Goal: Task Accomplishment & Management: Manage account settings

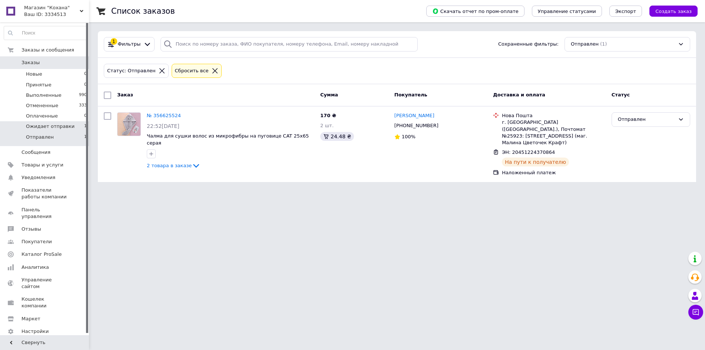
click at [78, 125] on li "Ожидает отправки 1" at bounding box center [45, 126] width 91 height 10
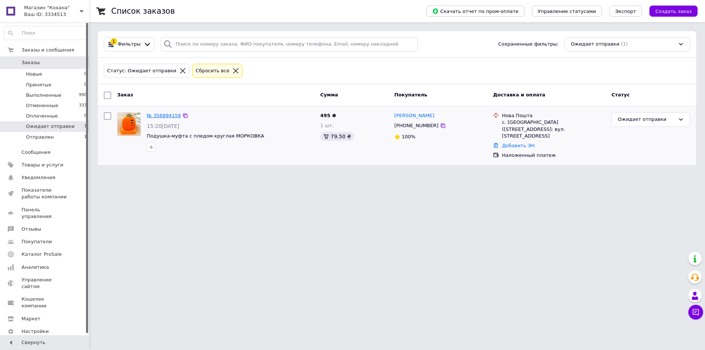
click at [161, 117] on link "№ 356894159" at bounding box center [164, 116] width 34 height 6
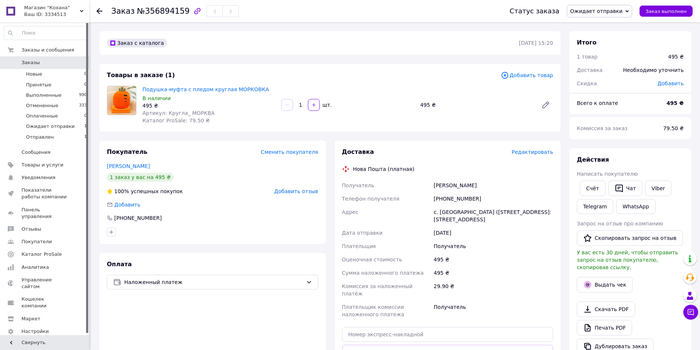
click at [628, 12] on icon at bounding box center [626, 11] width 3 height 3
click at [598, 68] on li "Отправлен" at bounding box center [599, 70] width 65 height 11
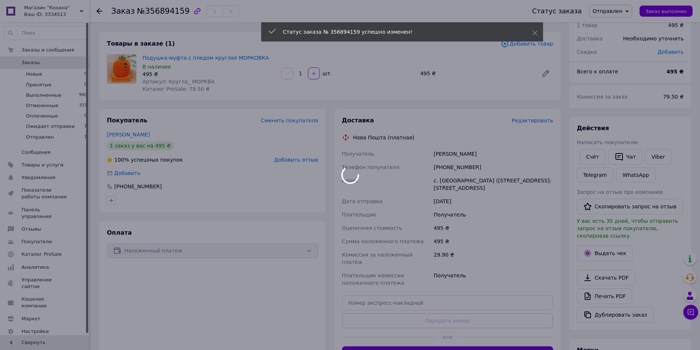
scroll to position [111, 0]
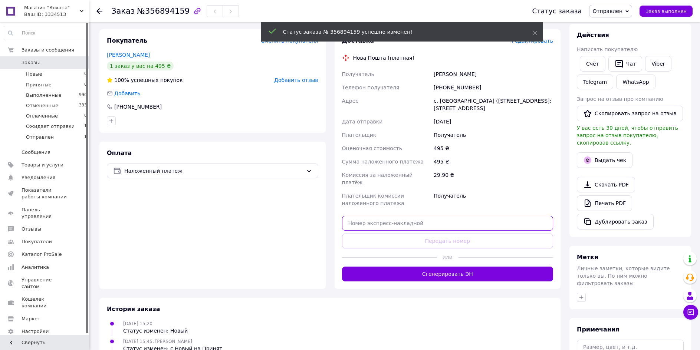
click at [368, 216] on input "text" at bounding box center [447, 223] width 211 height 15
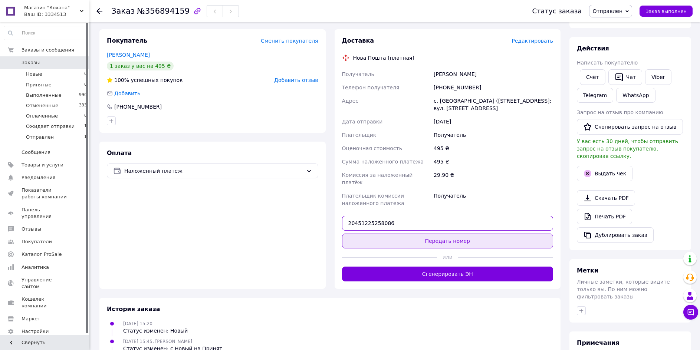
type input "20451225258086"
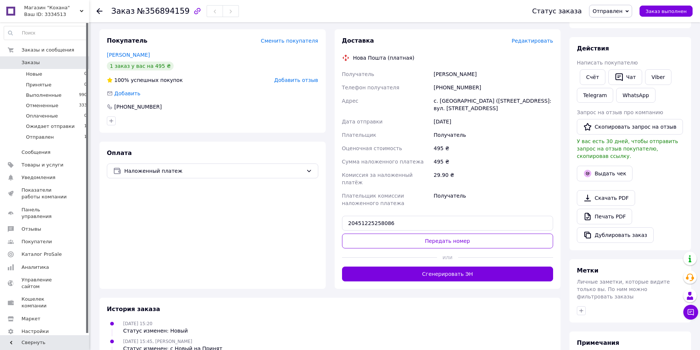
click at [443, 234] on button "Передать номер" at bounding box center [447, 241] width 211 height 15
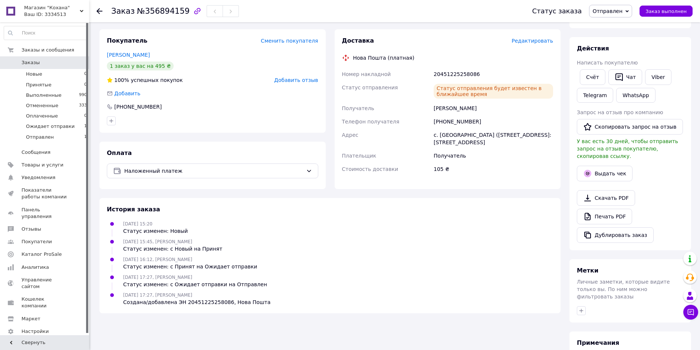
click at [100, 14] on use at bounding box center [99, 11] width 6 height 6
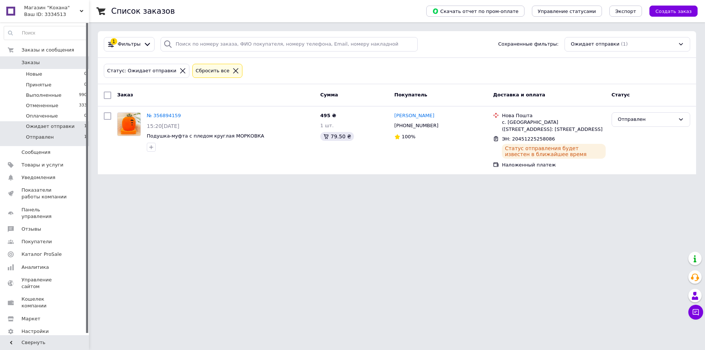
click at [62, 135] on li "Отправлен 1" at bounding box center [45, 139] width 91 height 14
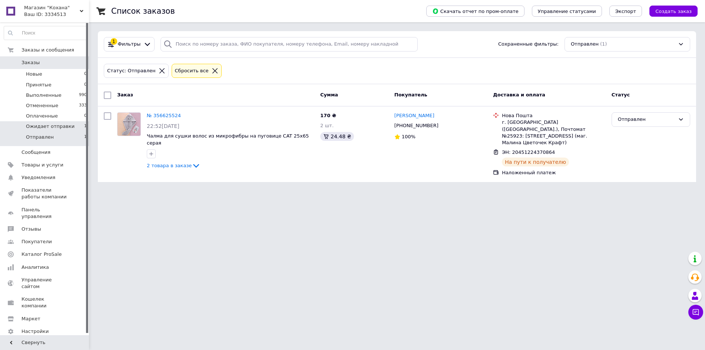
click at [59, 129] on span "Ожидает отправки" at bounding box center [50, 126] width 49 height 7
